Goal: Transaction & Acquisition: Obtain resource

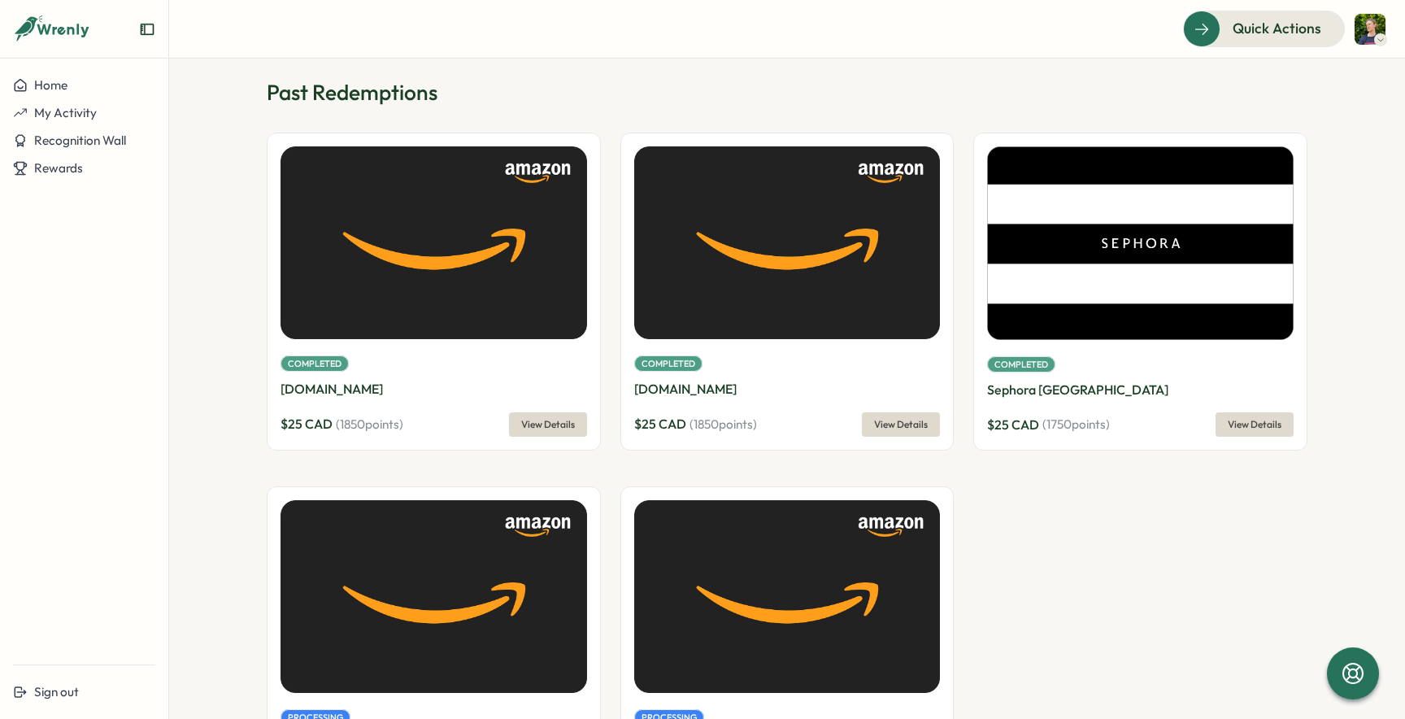
scroll to position [121, 0]
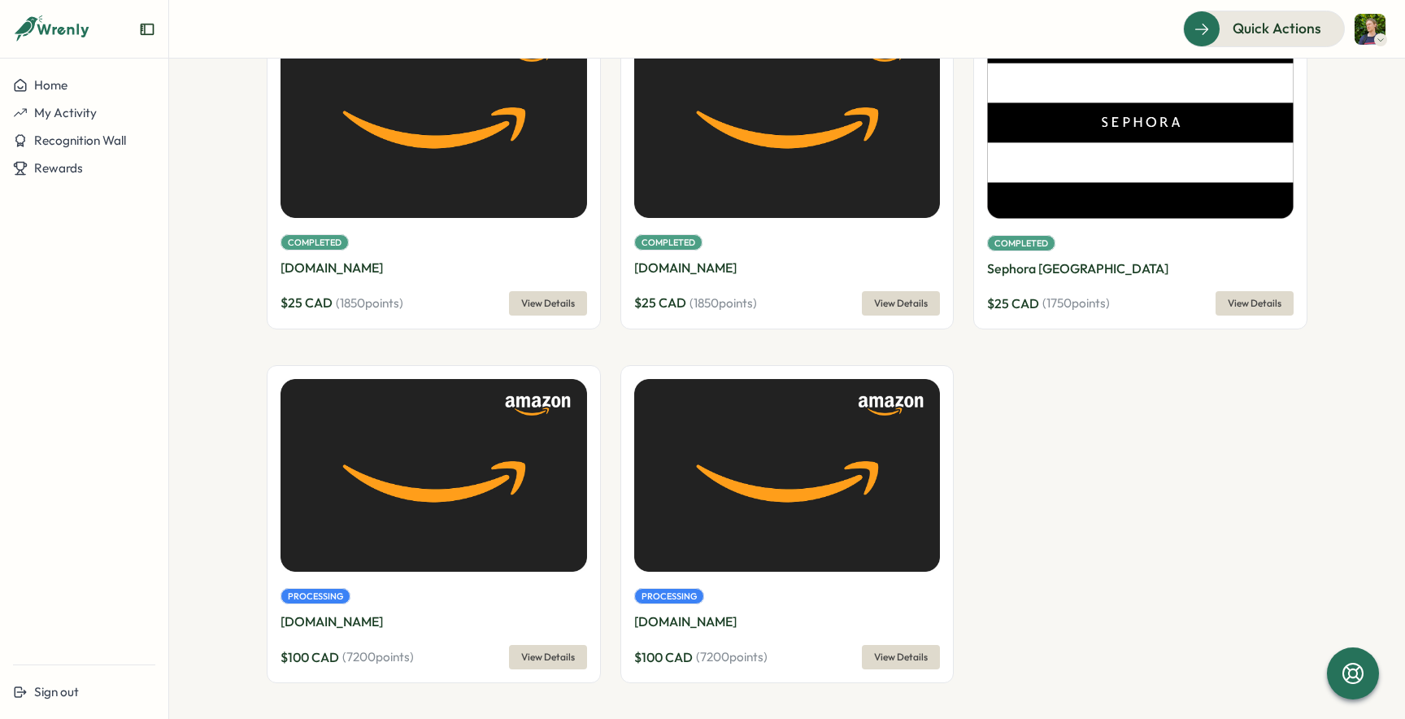
click at [1071, 470] on div "Completed Amazon.ca $ 25 CAD ( 1850 points) View Details Completed Amazon.ca $ …" at bounding box center [787, 355] width 1041 height 688
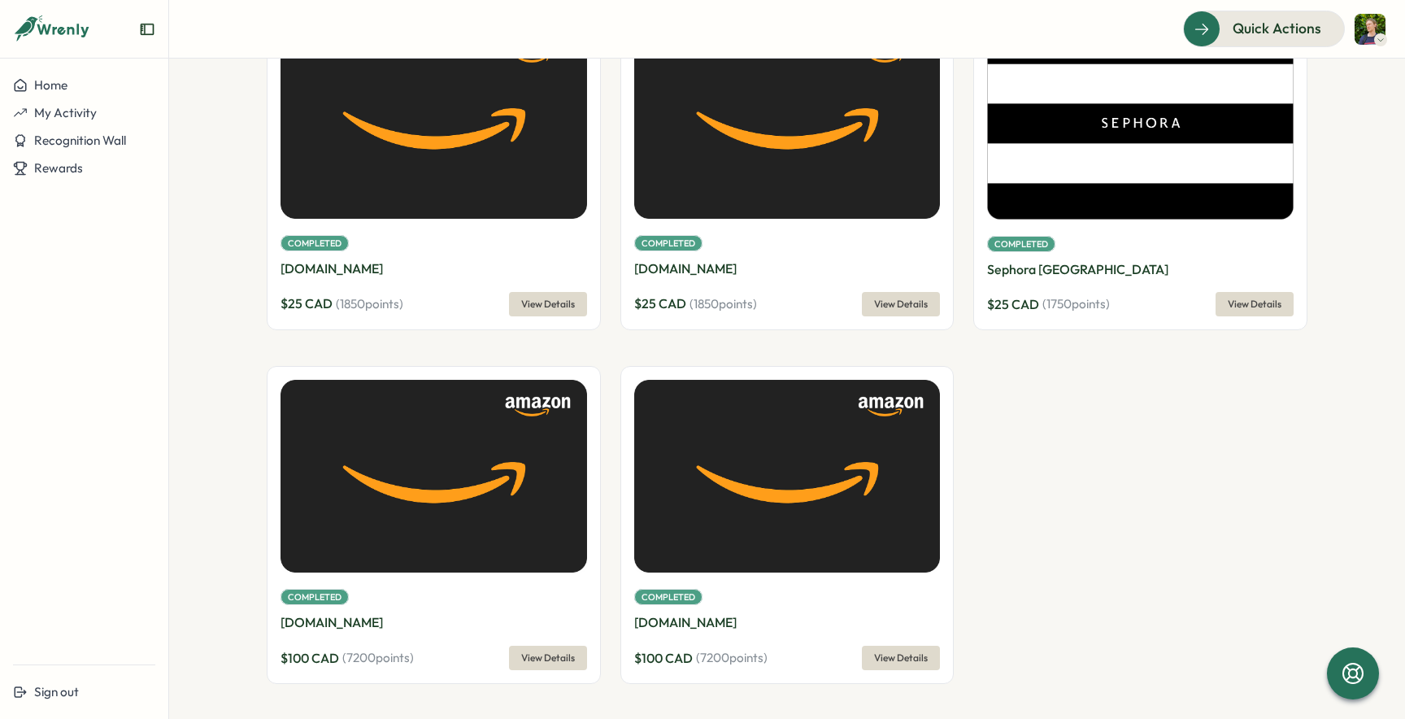
scroll to position [121, 0]
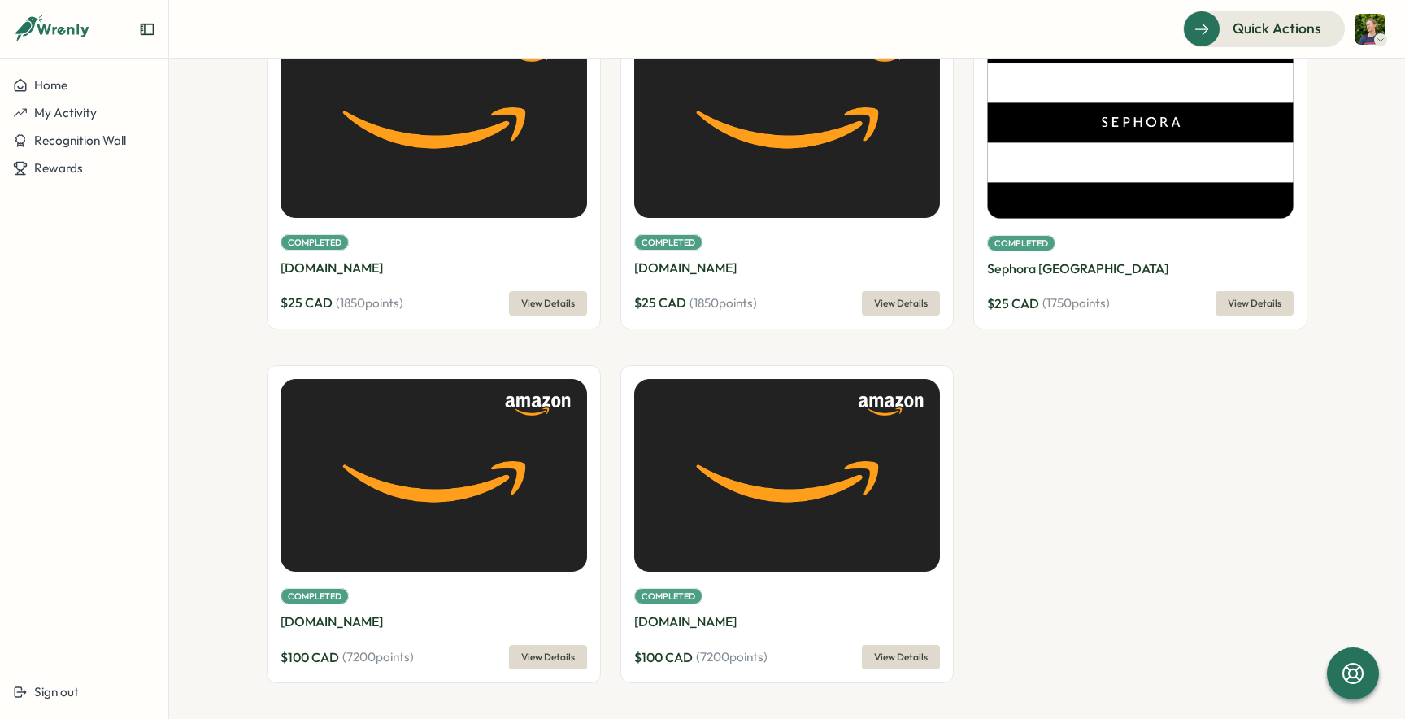
click at [907, 660] on span "View Details" at bounding box center [901, 656] width 54 height 23
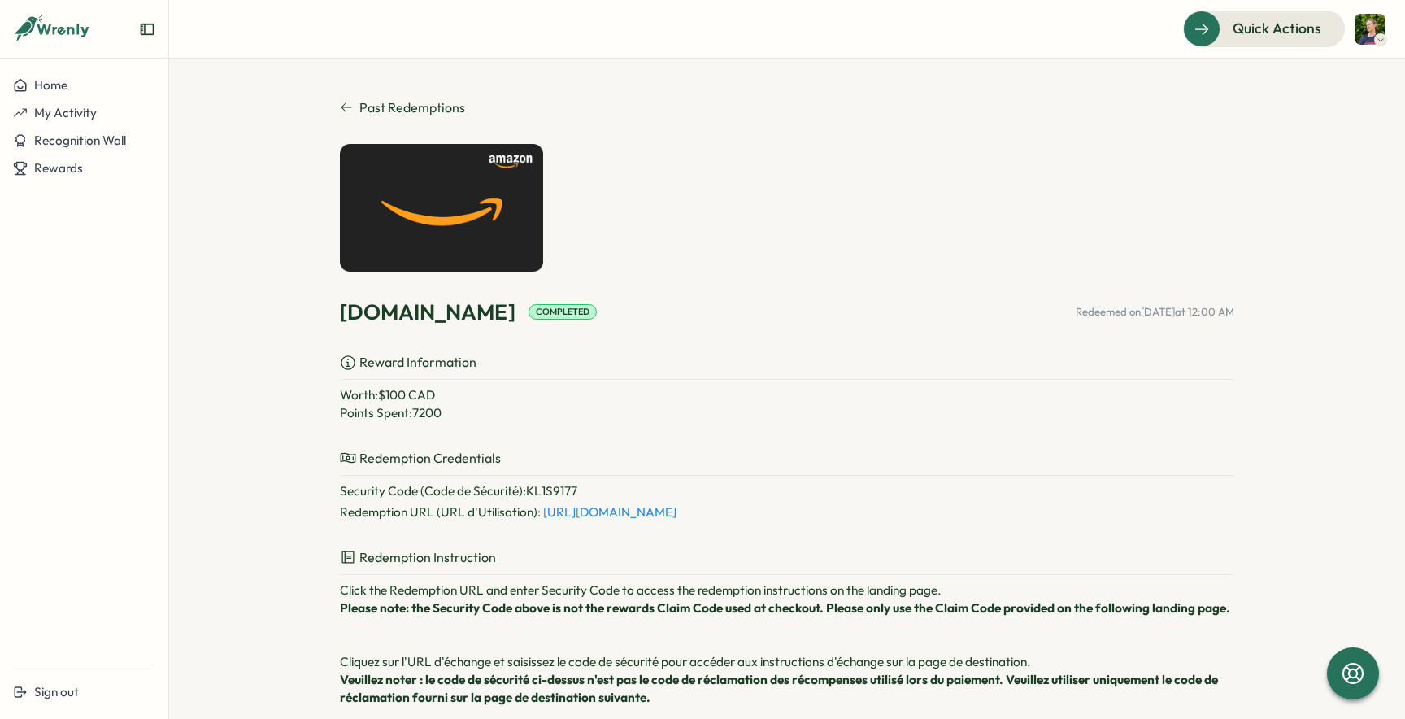
click at [359, 111] on span "Past Redemptions" at bounding box center [412, 108] width 106 height 20
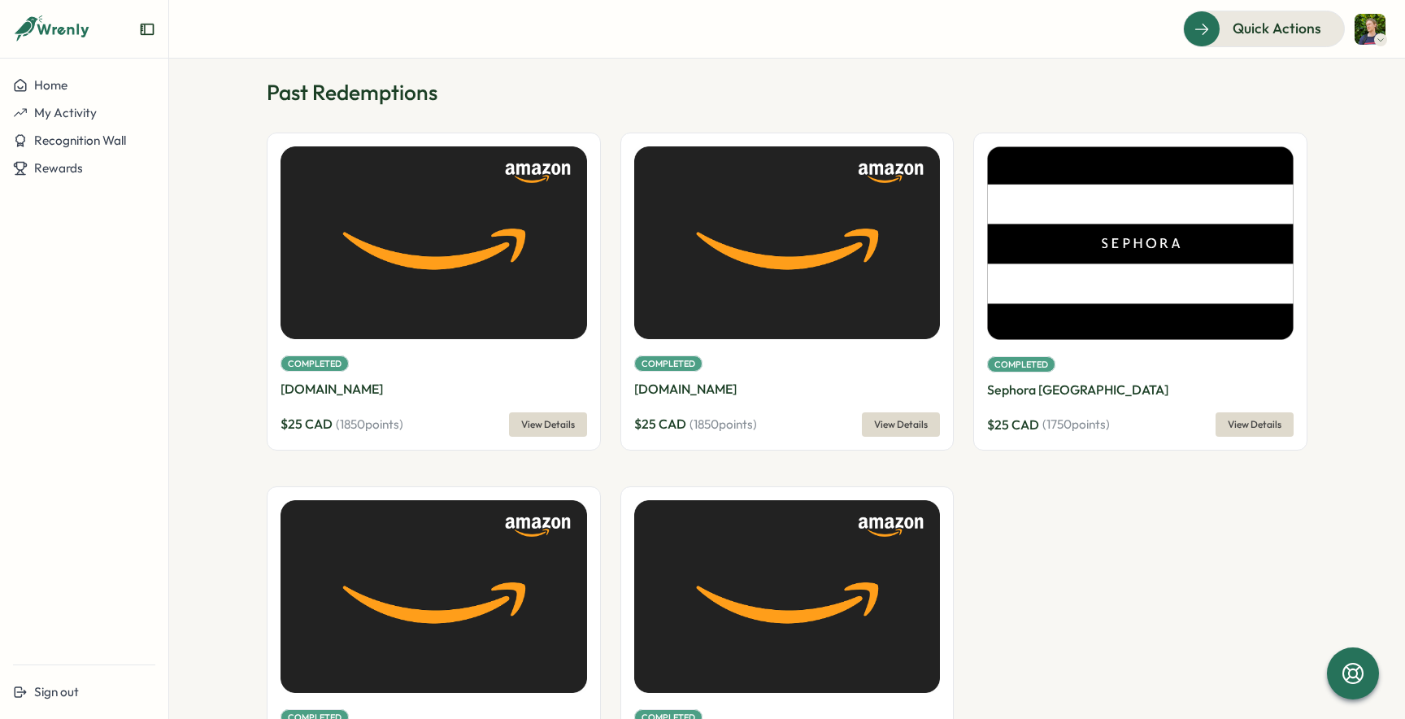
click at [73, 184] on div "Home My Activity Recognition Wall Rewards" at bounding box center [84, 362] width 168 height 580
click at [76, 169] on span "Rewards" at bounding box center [58, 167] width 49 height 15
click at [267, 163] on div "Redeem Rewards" at bounding box center [220, 168] width 97 height 18
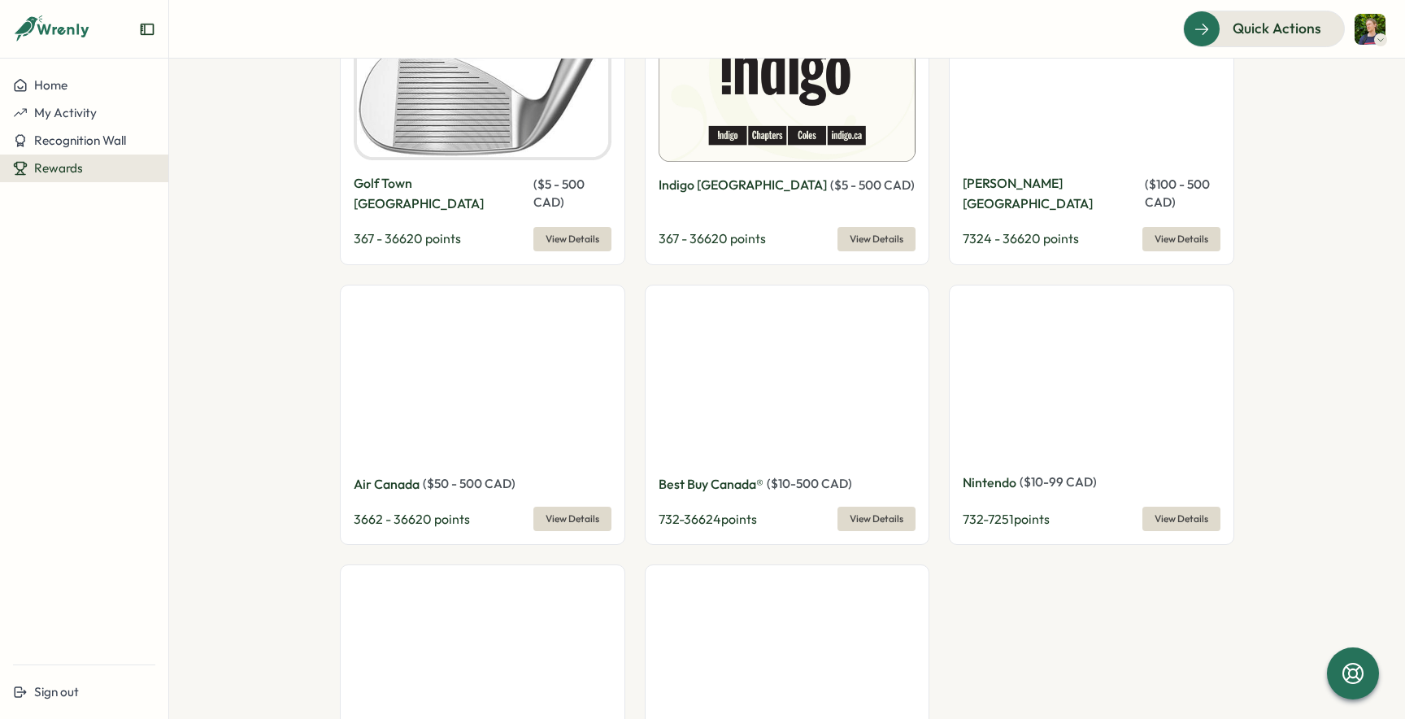
scroll to position [2872, 0]
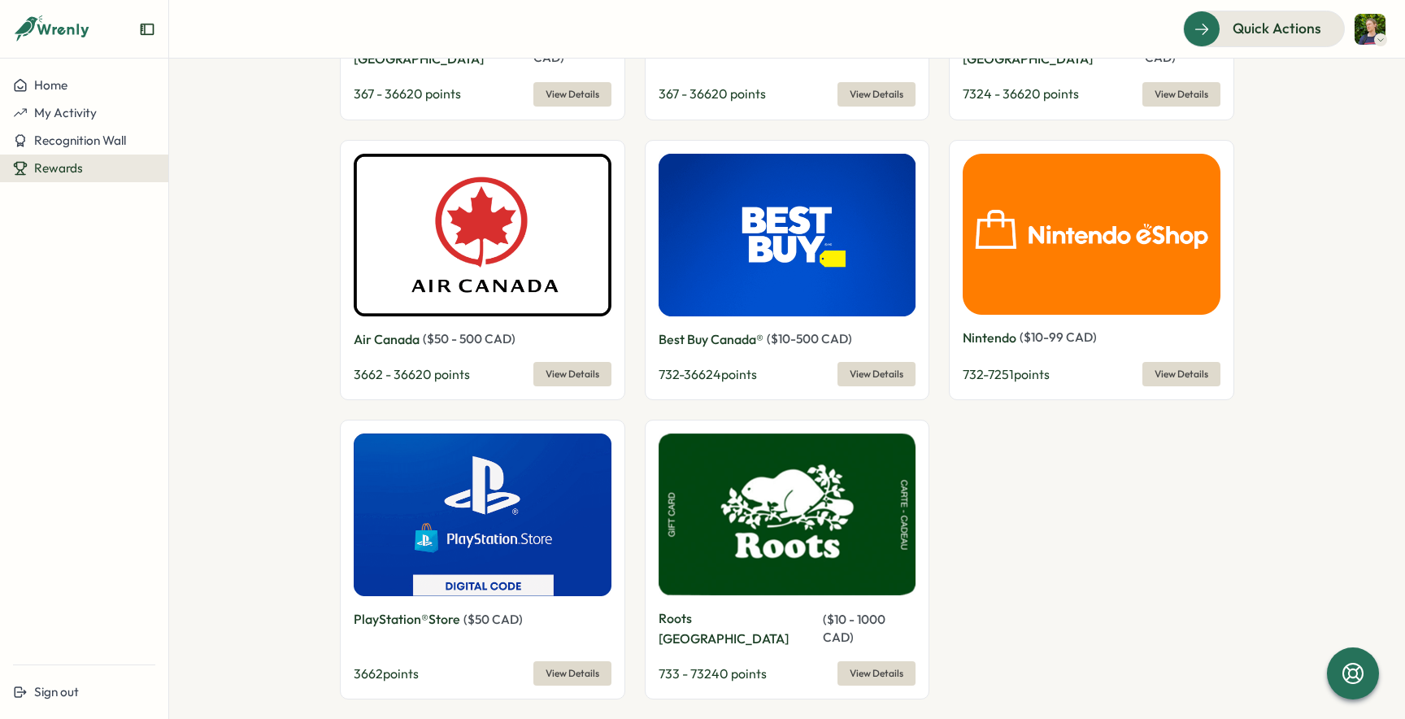
click at [573, 662] on span "View Details" at bounding box center [572, 673] width 54 height 23
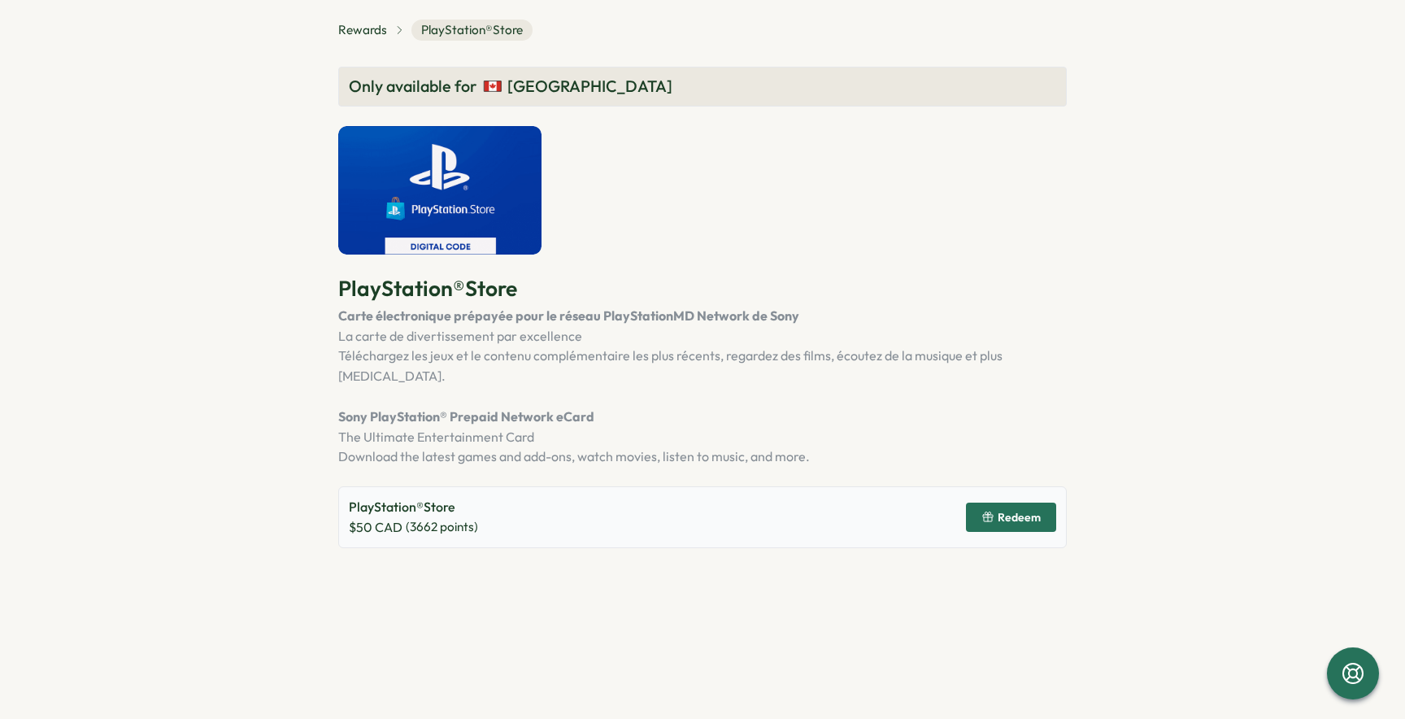
click at [441, 518] on span "( 3662 points)" at bounding box center [442, 527] width 72 height 18
click at [1008, 511] on span "Redeem" at bounding box center [1018, 516] width 43 height 11
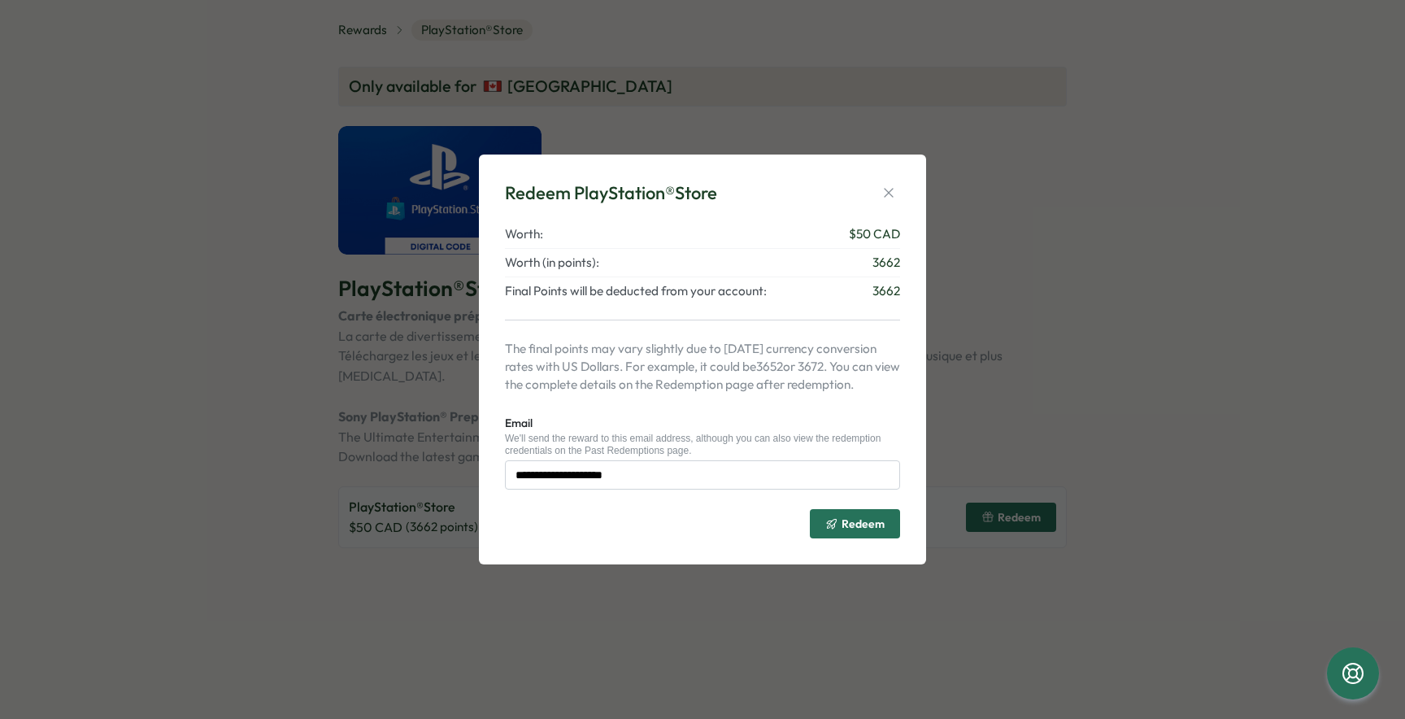
click at [845, 524] on span "Redeem" at bounding box center [862, 523] width 43 height 11
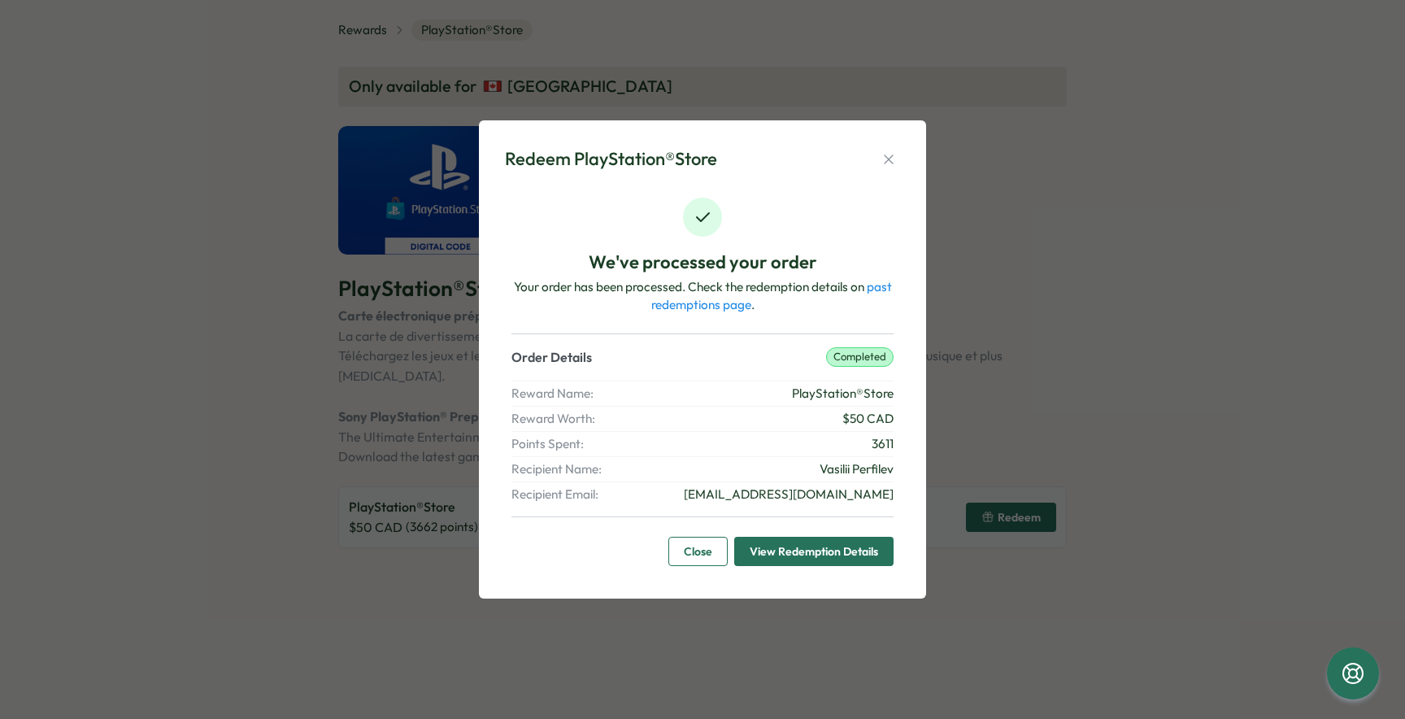
click at [816, 552] on span "View Redemption Details" at bounding box center [814, 551] width 128 height 28
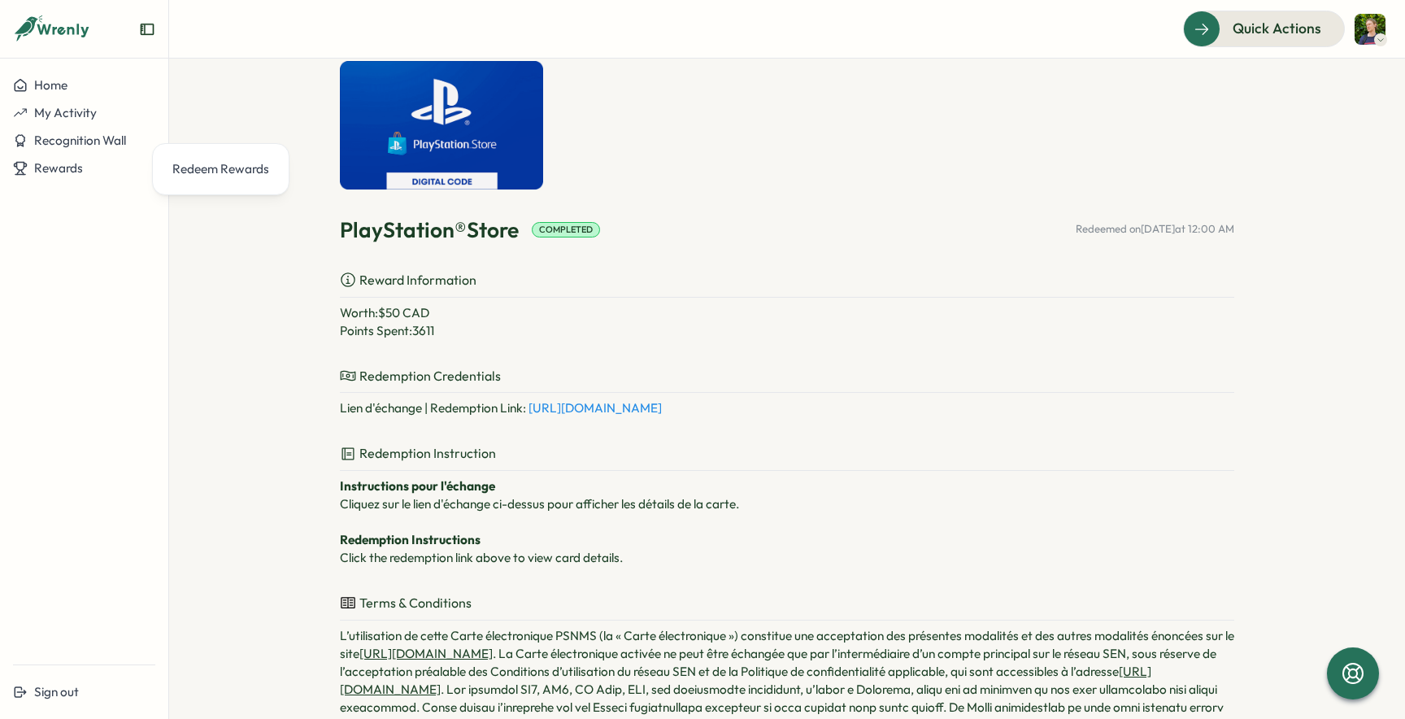
scroll to position [110, 0]
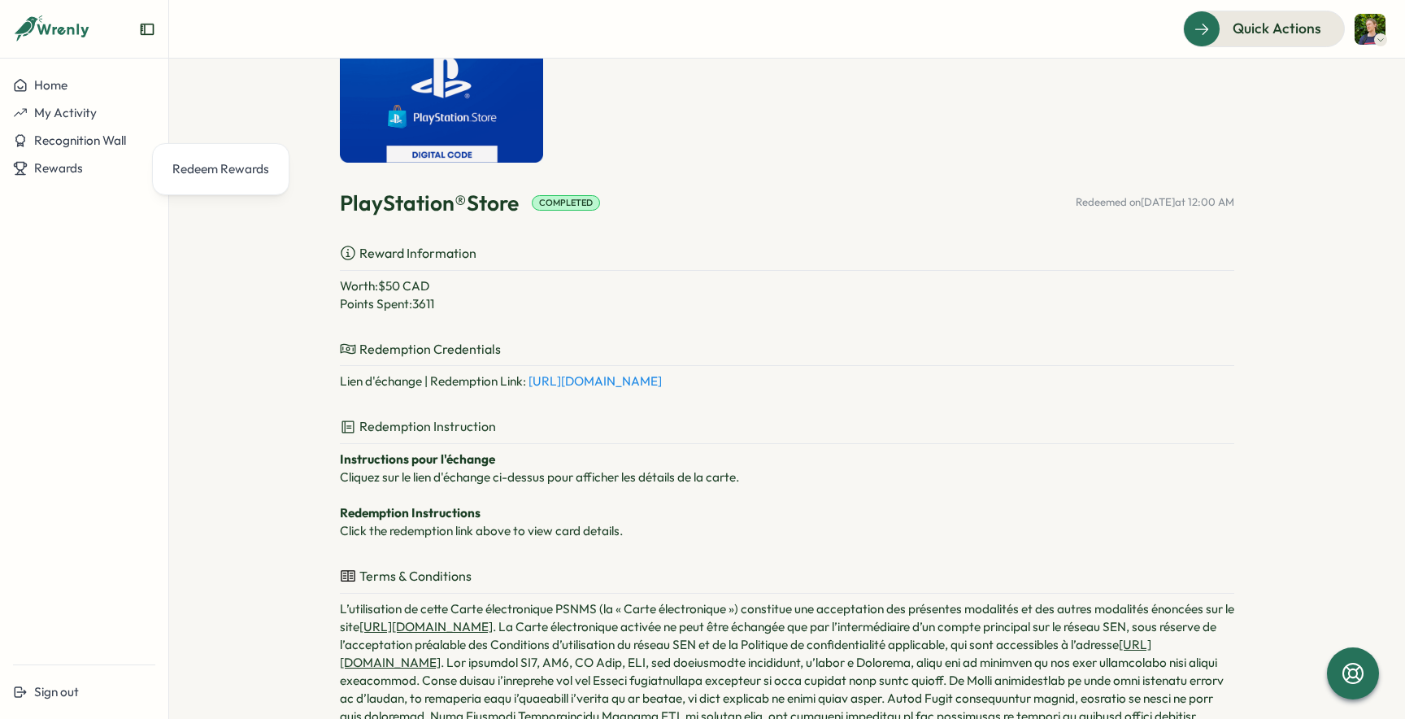
click at [600, 378] on link "[URL][DOMAIN_NAME]" at bounding box center [594, 380] width 133 height 15
